Goal: Transaction & Acquisition: Purchase product/service

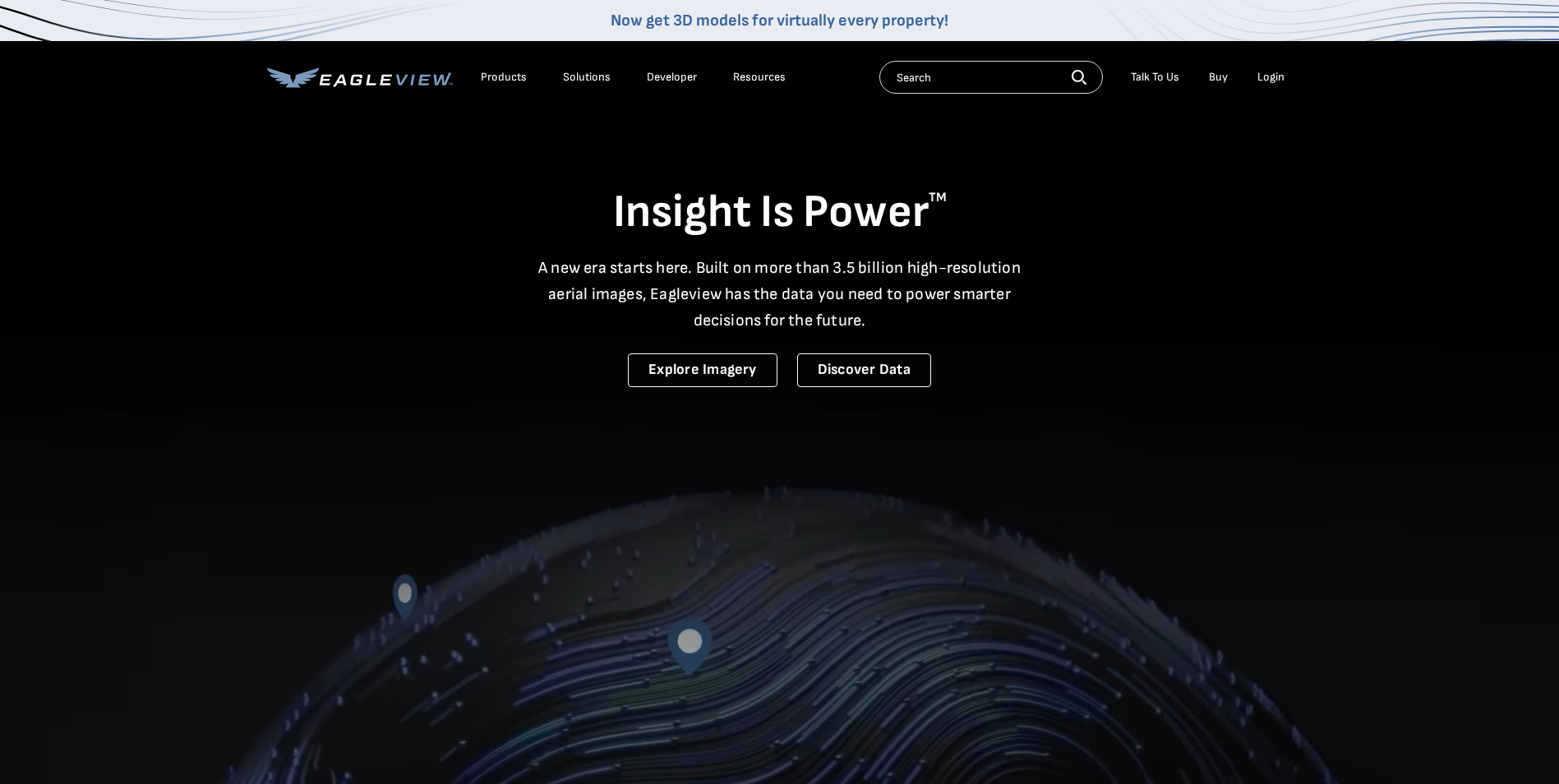
click at [1274, 77] on div "Login" at bounding box center [1270, 77] width 27 height 15
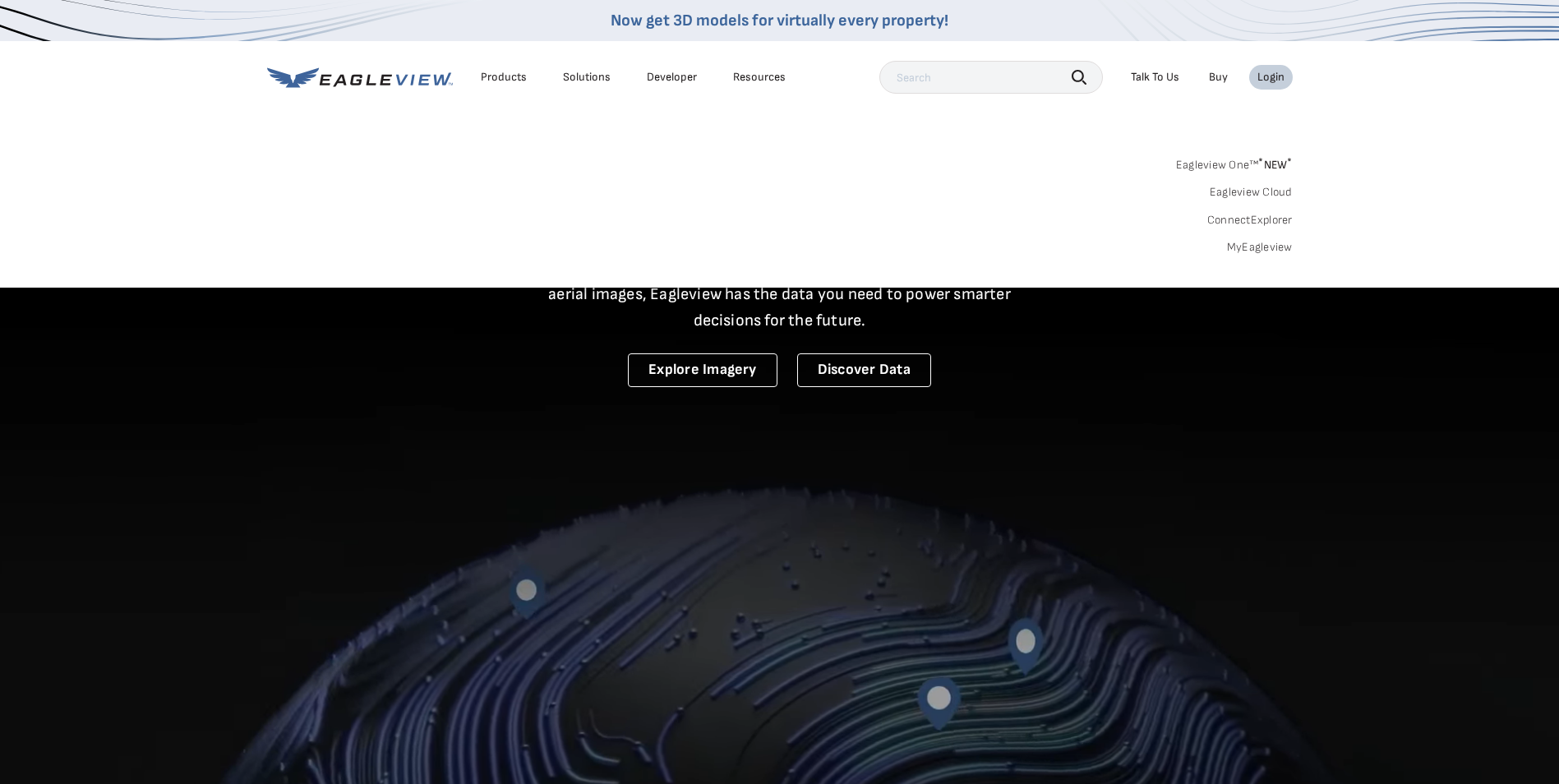
click at [1270, 246] on link "MyEagleview" at bounding box center [1260, 247] width 66 height 15
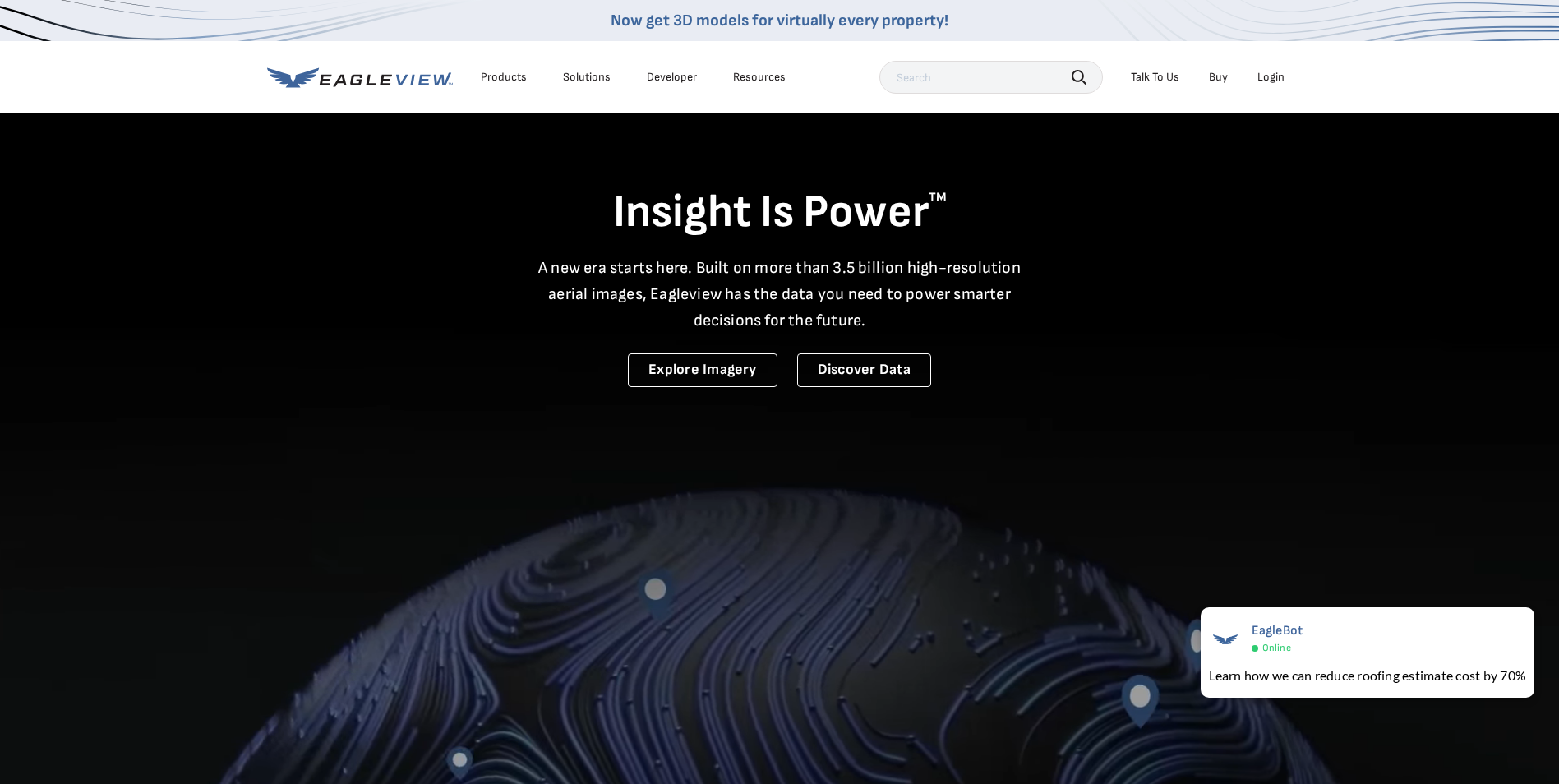
click at [1260, 62] on div "Search Talk To Us Buy Login" at bounding box center [1086, 77] width 414 height 33
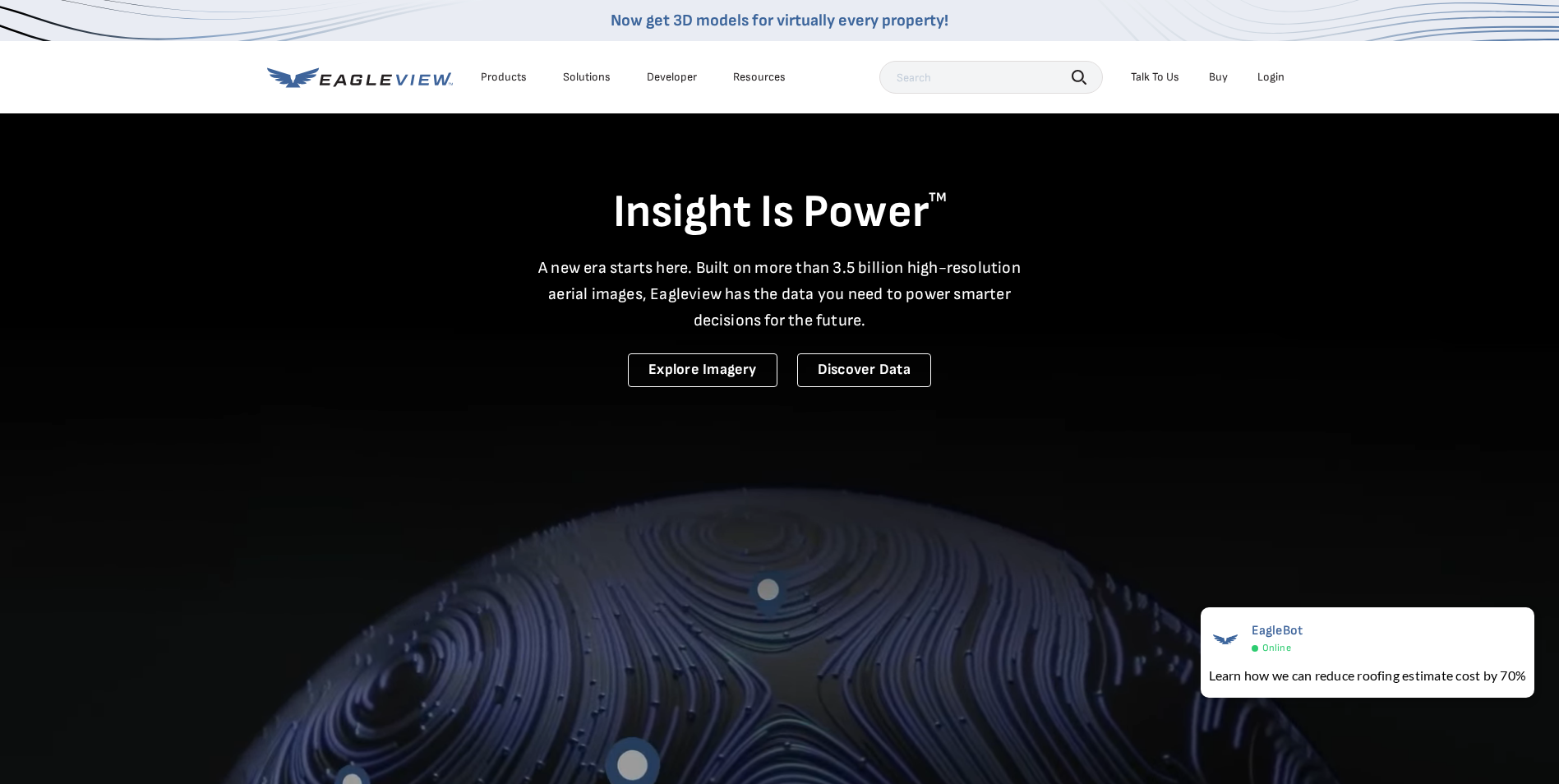
click at [1267, 75] on div "Login" at bounding box center [1270, 77] width 27 height 15
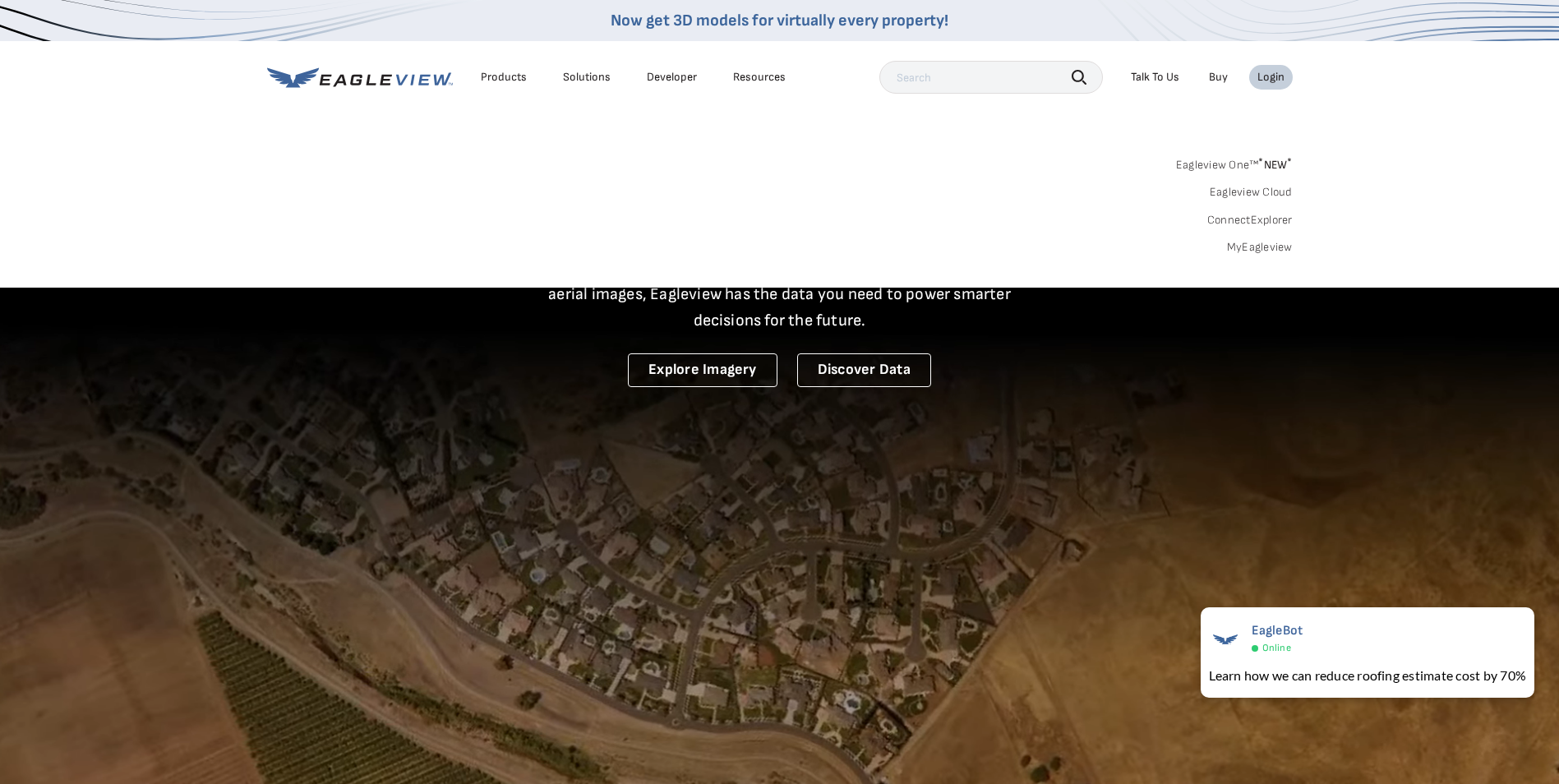
click at [1249, 244] on link "MyEagleview" at bounding box center [1260, 247] width 66 height 15
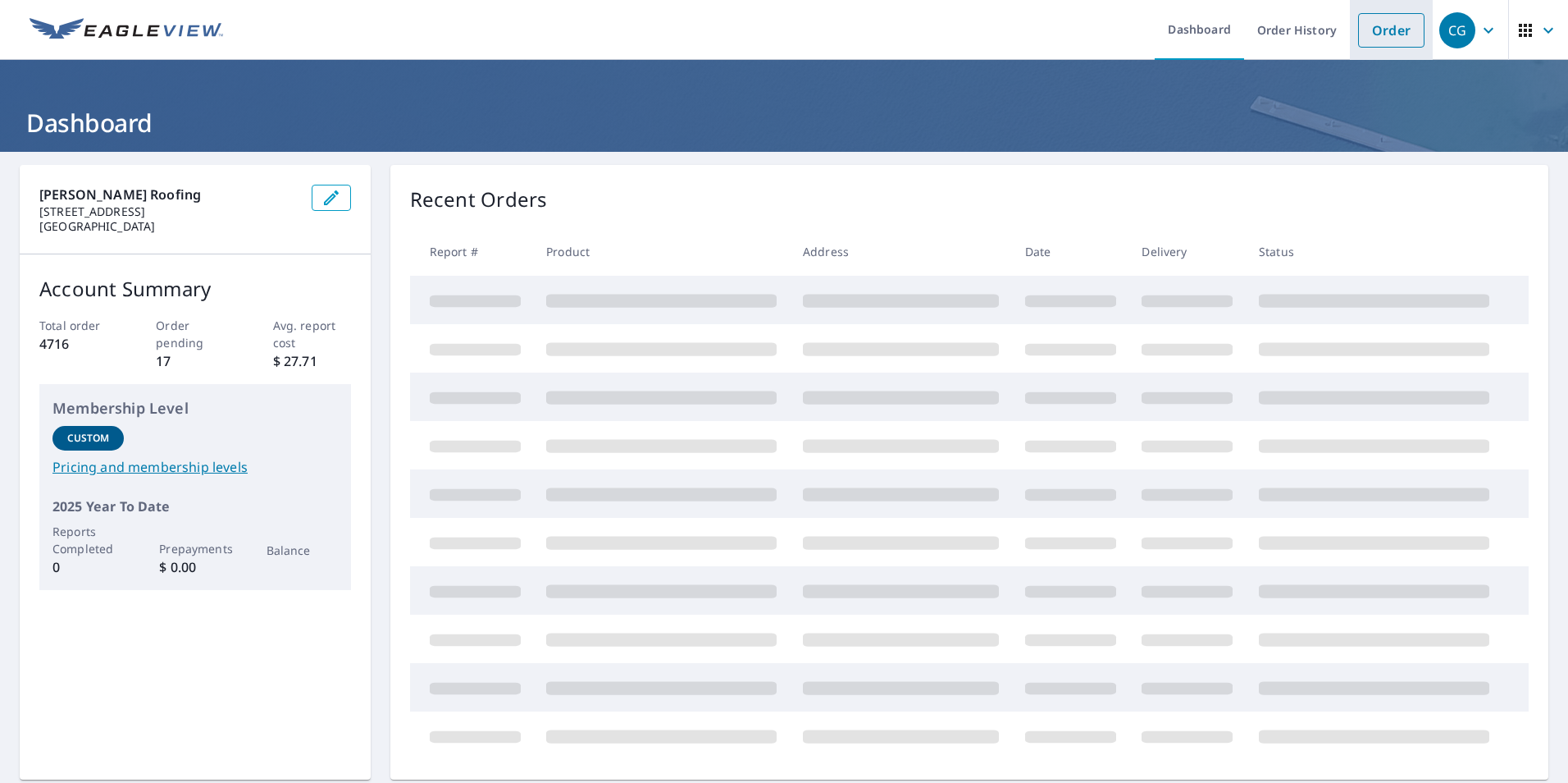
click at [1361, 33] on link "Order" at bounding box center [1391, 30] width 66 height 34
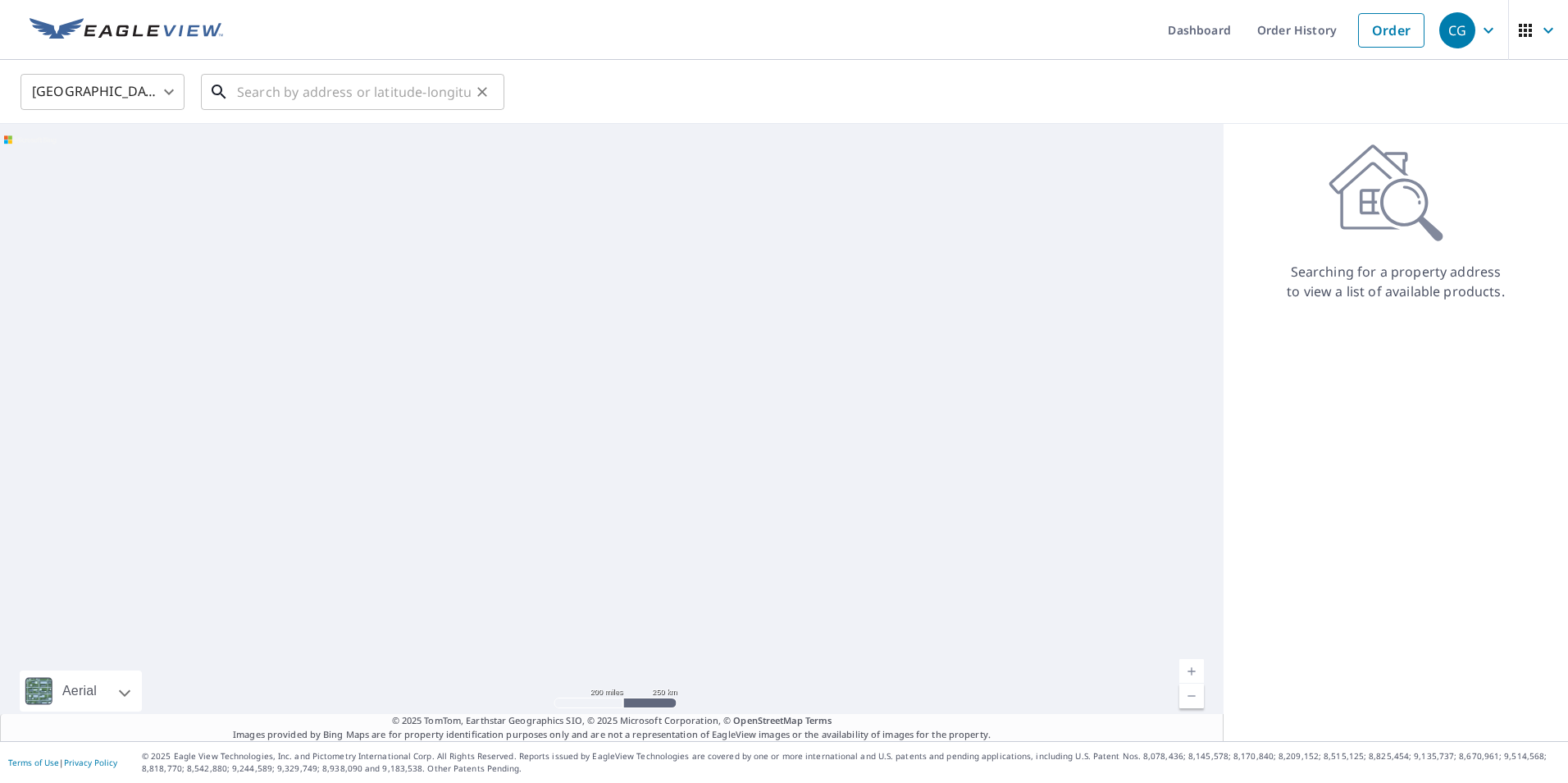
click at [346, 97] on input "text" at bounding box center [353, 92] width 233 height 46
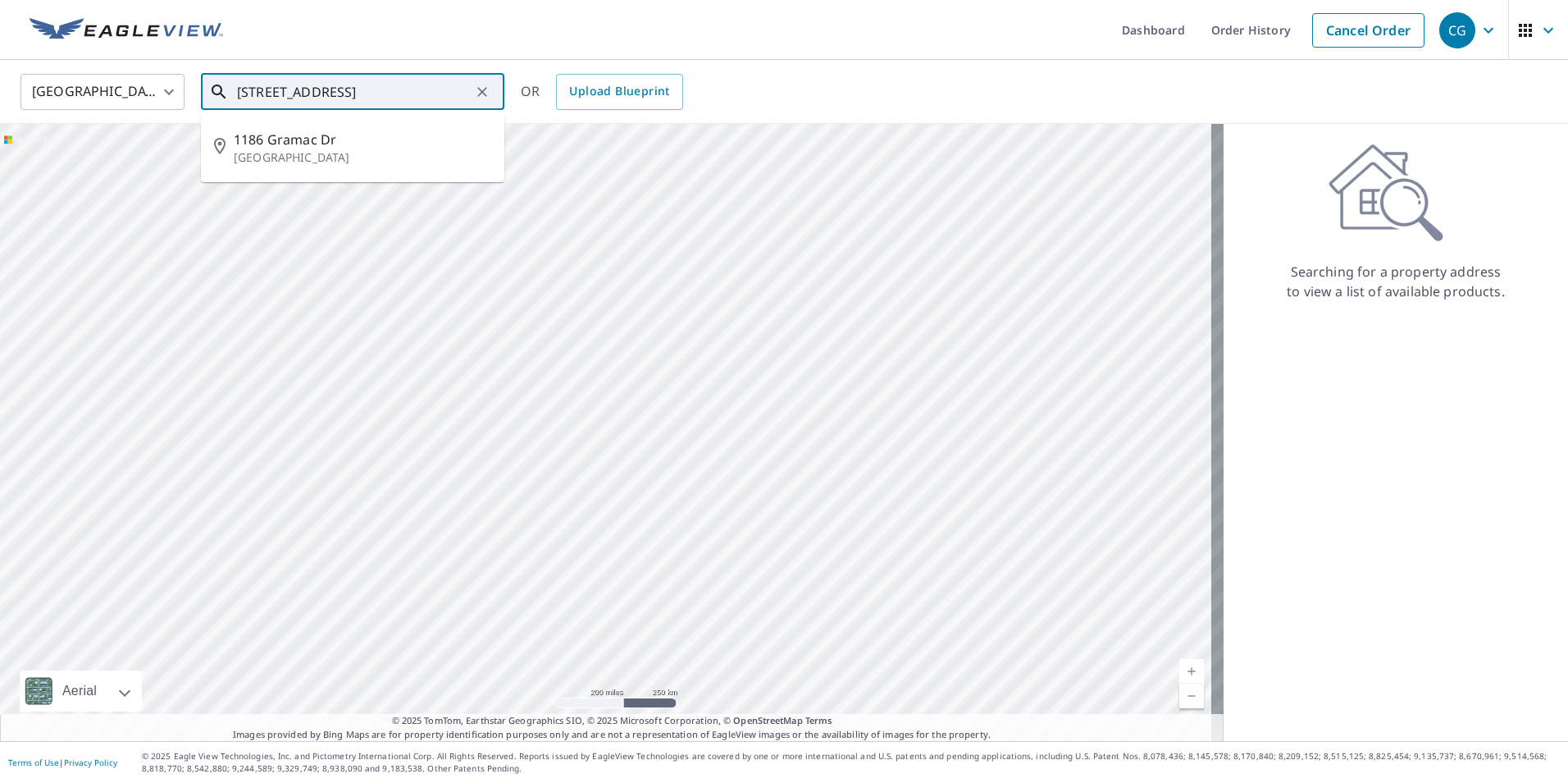
type input "[STREET_ADDRESS]"
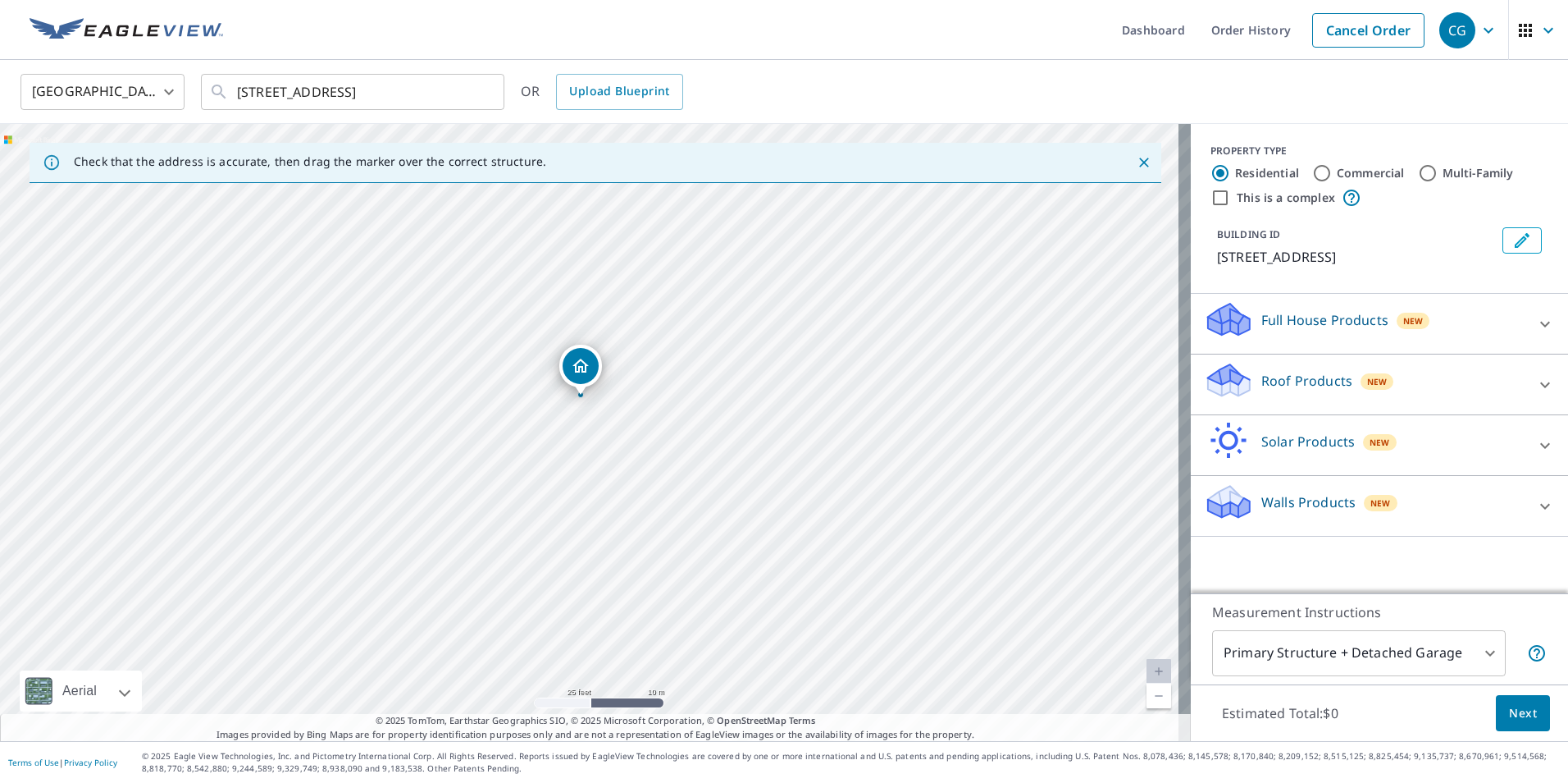
click at [1307, 380] on p "Roof Products" at bounding box center [1307, 380] width 91 height 19
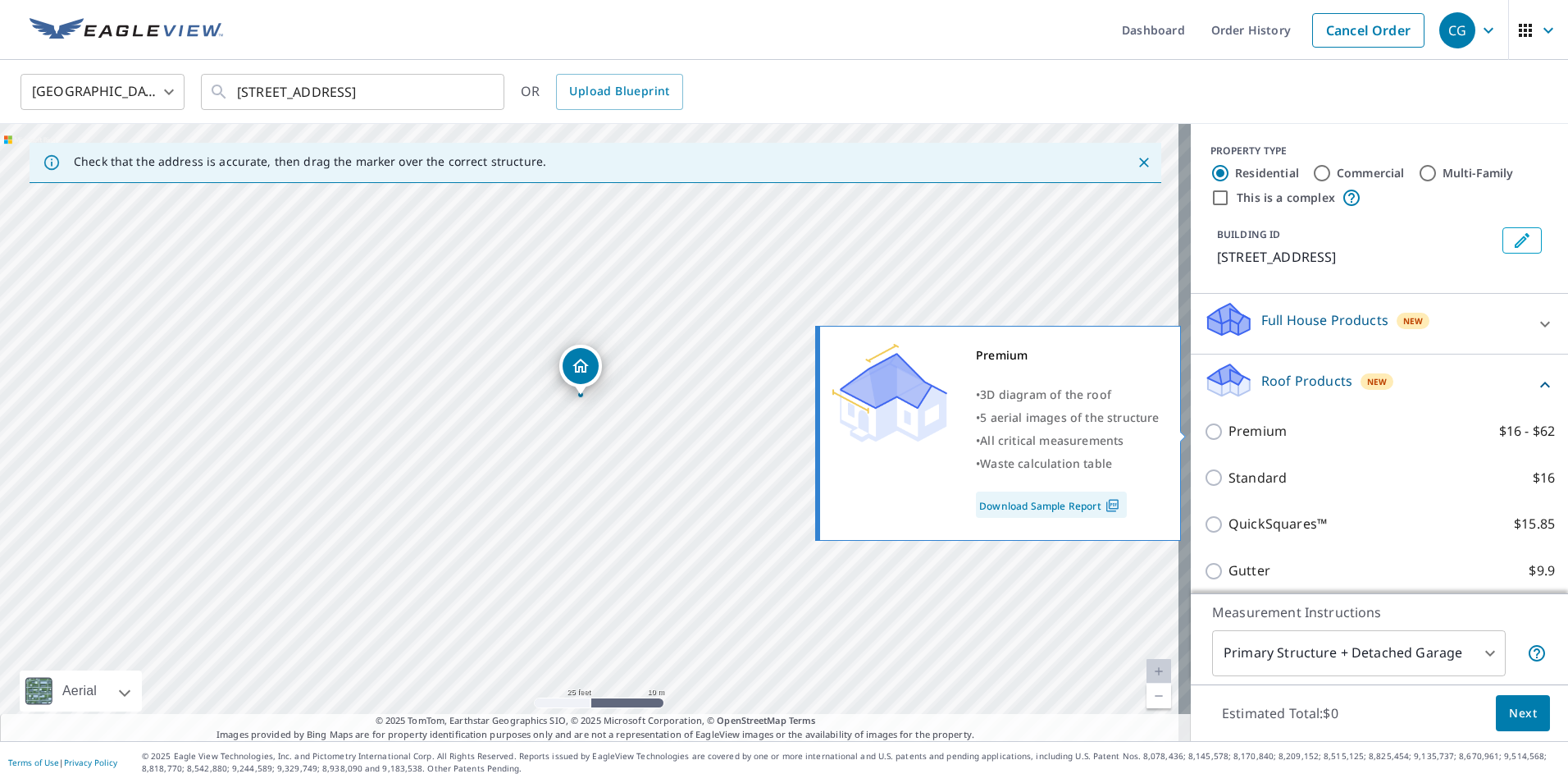
click at [1276, 432] on label "Premium $16 - $62" at bounding box center [1391, 431] width 327 height 20
click at [1228, 432] on input "Premium $16 - $62" at bounding box center [1217, 432] width 25 height 19
checkbox input "true"
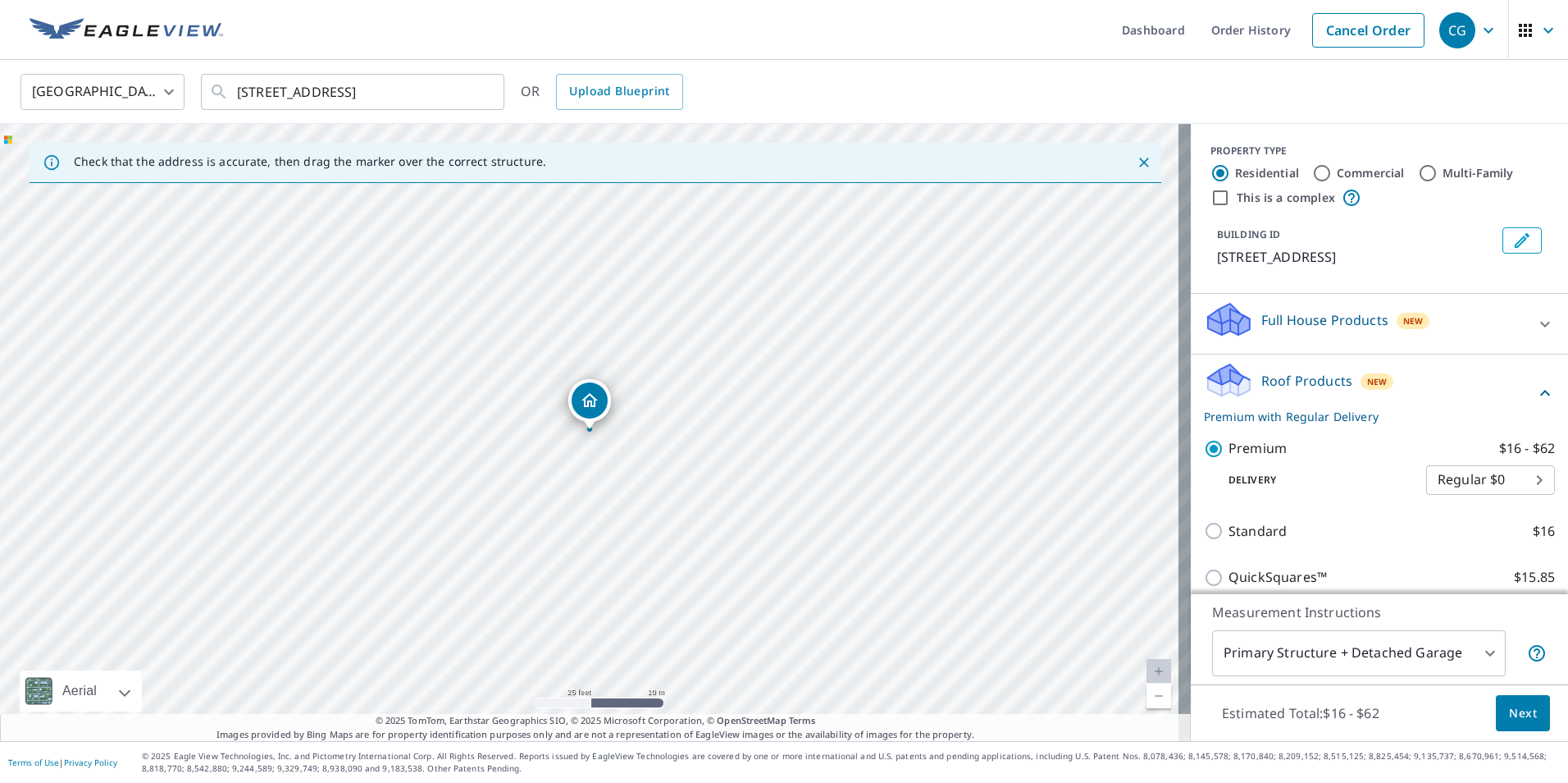
click at [1329, 650] on body "CG CG Dashboard Order History Cancel Order CG [GEOGRAPHIC_DATA] [GEOGRAPHIC_DAT…" at bounding box center [784, 391] width 1568 height 783
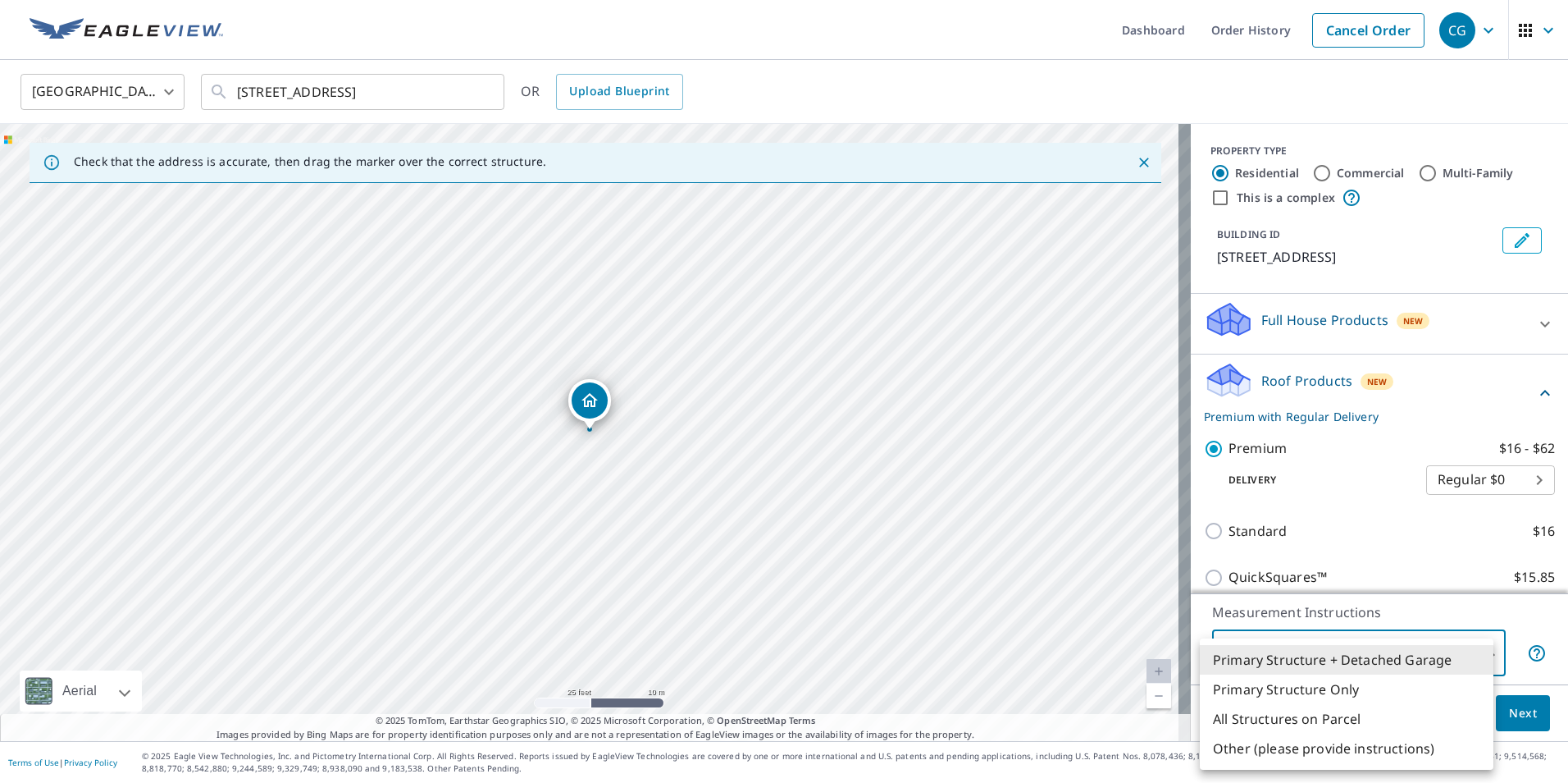
click at [1318, 691] on li "Primary Structure Only" at bounding box center [1347, 690] width 294 height 30
type input "2"
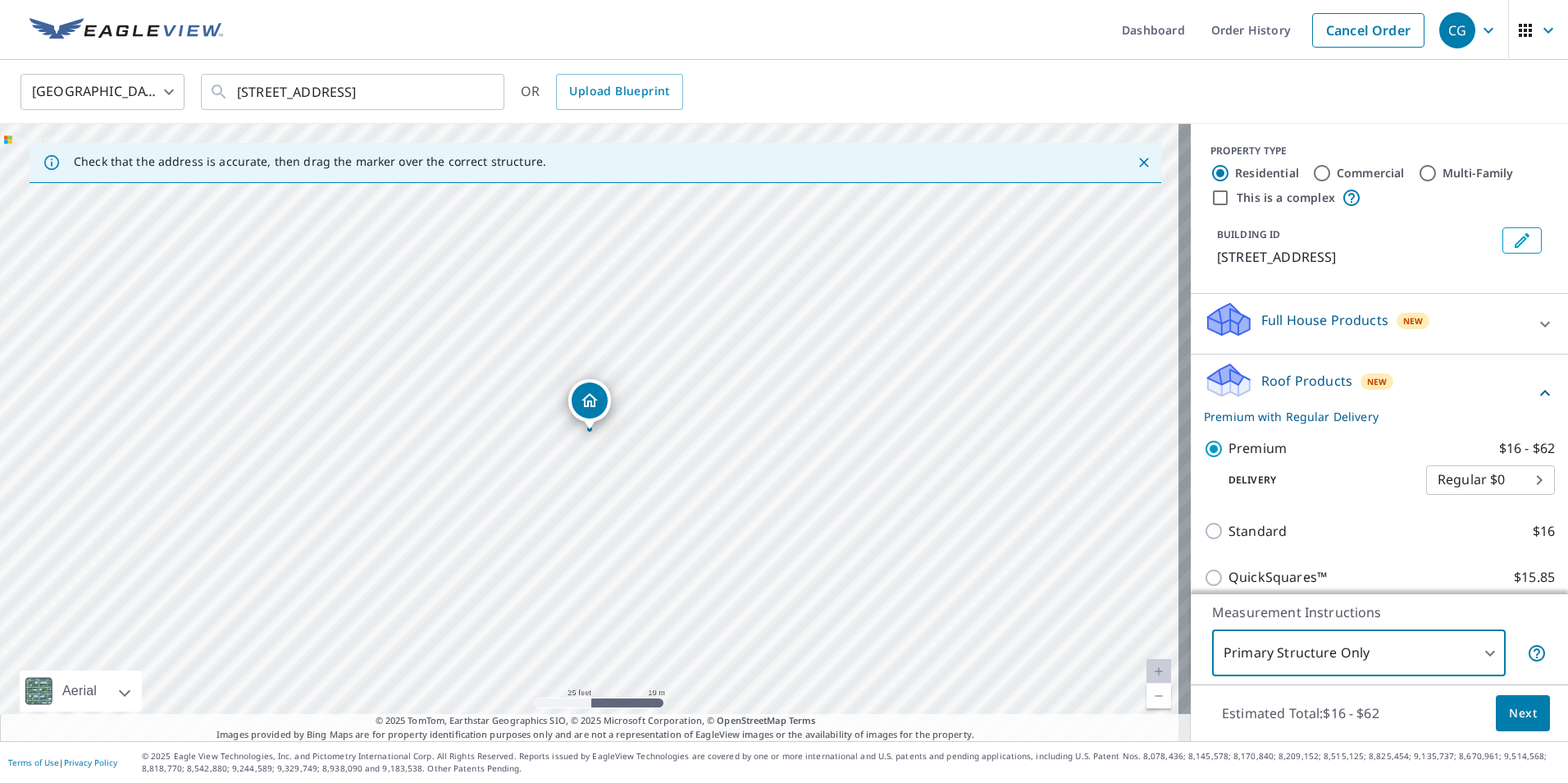
click at [1509, 713] on span "Next" at bounding box center [1523, 713] width 28 height 20
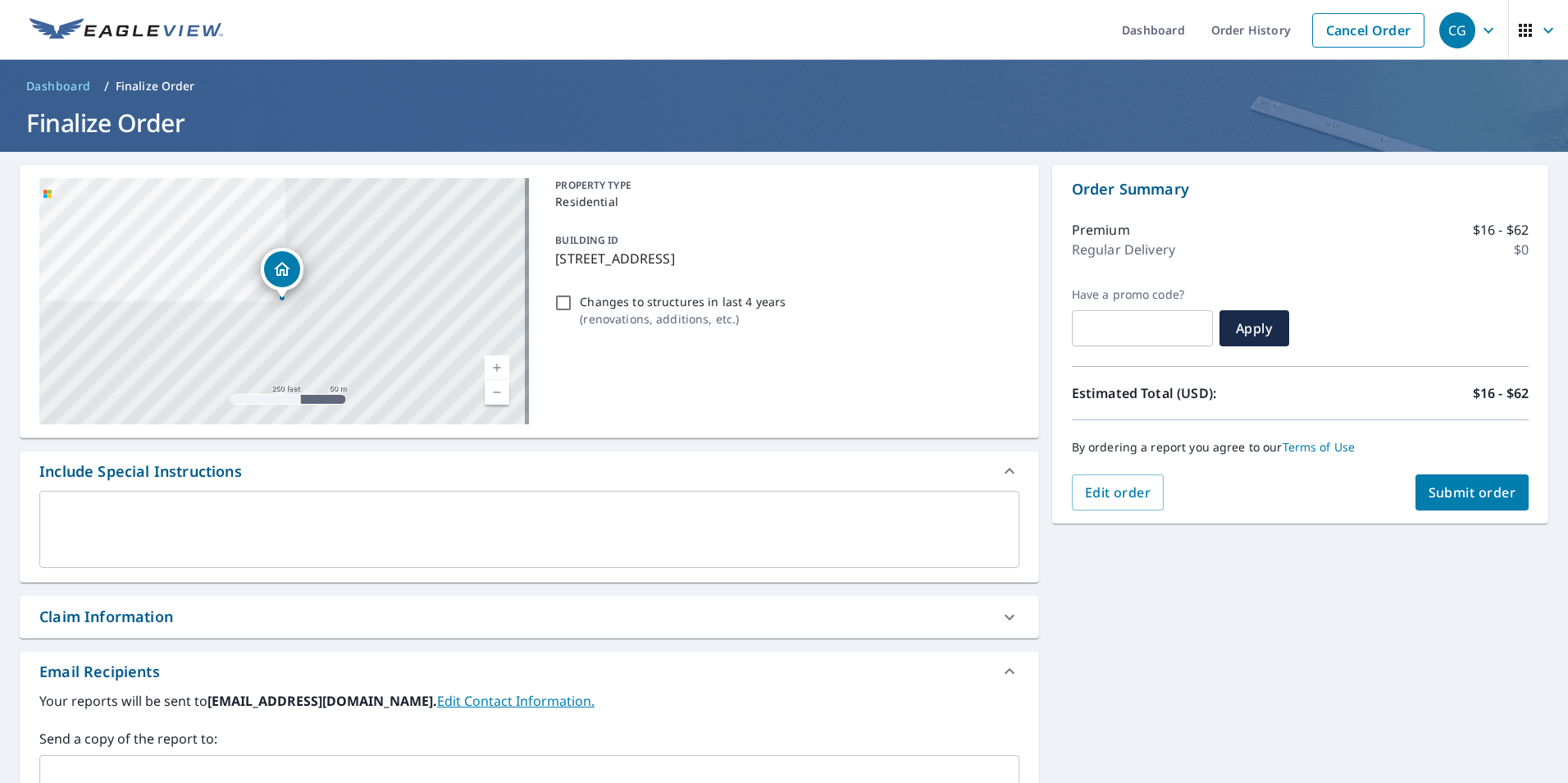
click at [1453, 490] on span "Submit order" at bounding box center [1473, 492] width 88 height 18
checkbox input "true"
